Goal: Information Seeking & Learning: Learn about a topic

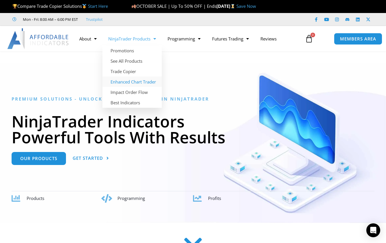
click at [136, 80] on link "Enhanced Chart Trader" at bounding box center [131, 82] width 59 height 10
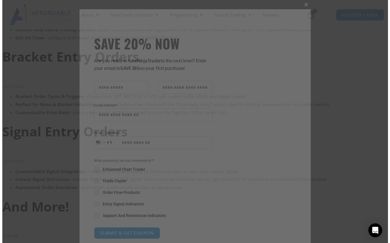
scroll to position [1521, 0]
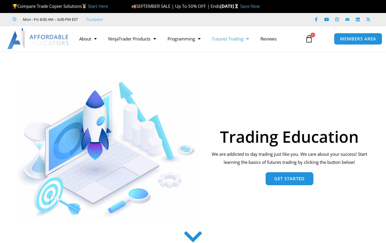
click at [243, 37] on link "Futures Trading" at bounding box center [230, 38] width 48 height 13
click at [194, 38] on link "Programming" at bounding box center [184, 38] width 45 height 13
click at [194, 40] on link "Programming" at bounding box center [184, 38] width 45 height 13
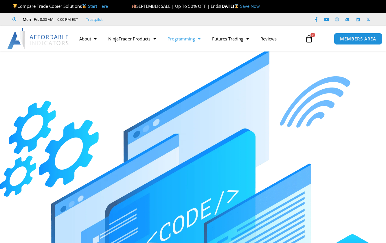
click at [196, 40] on link "Programming" at bounding box center [184, 38] width 45 height 13
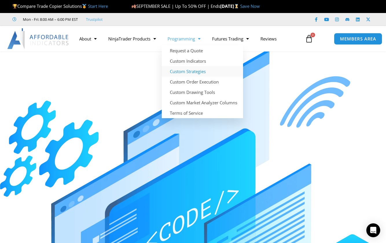
click at [191, 71] on link "Custom Strategies" at bounding box center [202, 71] width 81 height 10
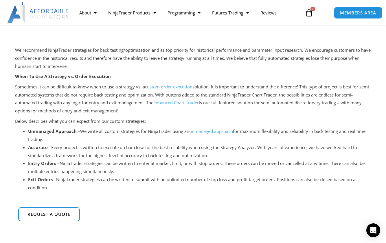
scroll to position [29, 0]
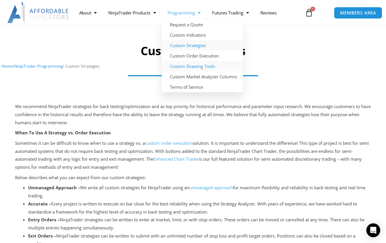
click at [193, 66] on link "Custom Drawing Tools" at bounding box center [202, 66] width 81 height 10
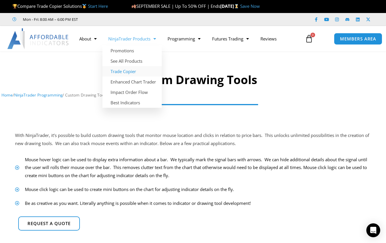
click at [129, 71] on link "Trade Copier" at bounding box center [131, 71] width 59 height 10
click at [130, 102] on link "Best Indicators" at bounding box center [131, 103] width 59 height 10
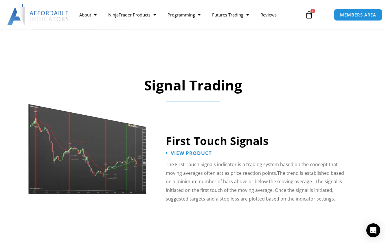
scroll to position [839, 0]
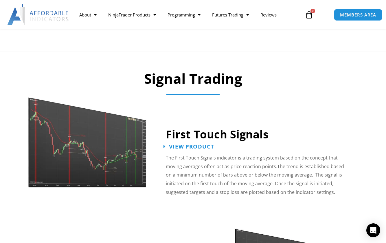
click at [190, 144] on span "View Product" at bounding box center [191, 146] width 45 height 5
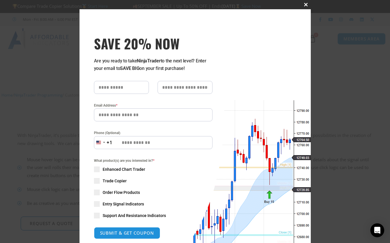
click at [304, 6] on span "SAVE 20% NOW popup" at bounding box center [306, 4] width 9 height 3
